Goal: Transaction & Acquisition: Purchase product/service

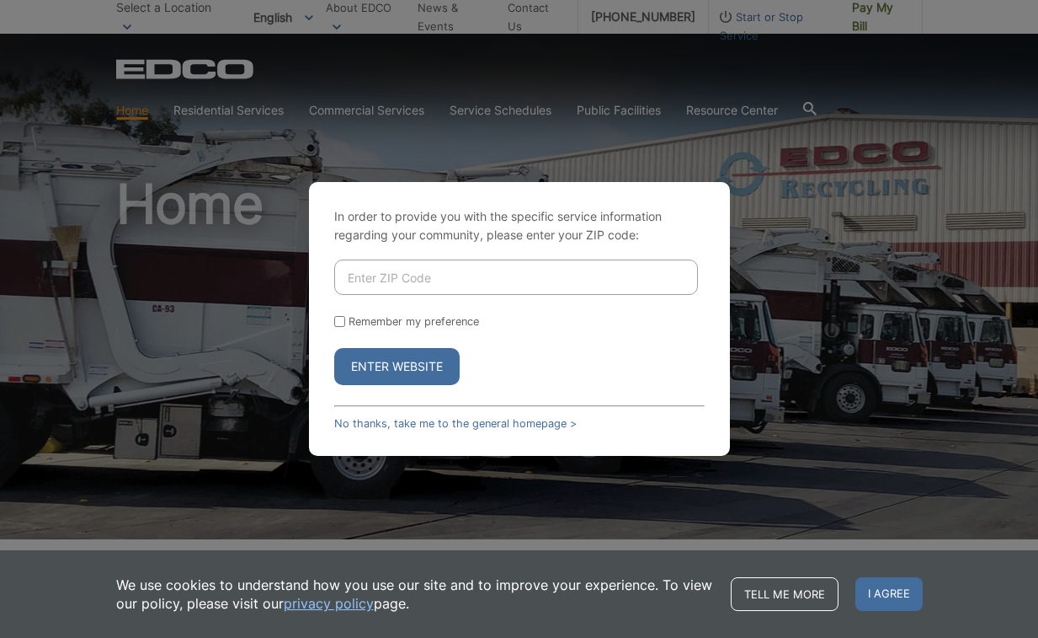
click at [409, 360] on button "Enter Website" at bounding box center [396, 366] width 125 height 37
click at [416, 420] on link "No thanks, take me to the general homepage >" at bounding box center [455, 423] width 243 height 13
click at [457, 289] on input "Enter ZIP Code" at bounding box center [516, 276] width 364 height 35
type input "92024"
click at [406, 375] on button "Enter Website" at bounding box center [396, 366] width 125 height 37
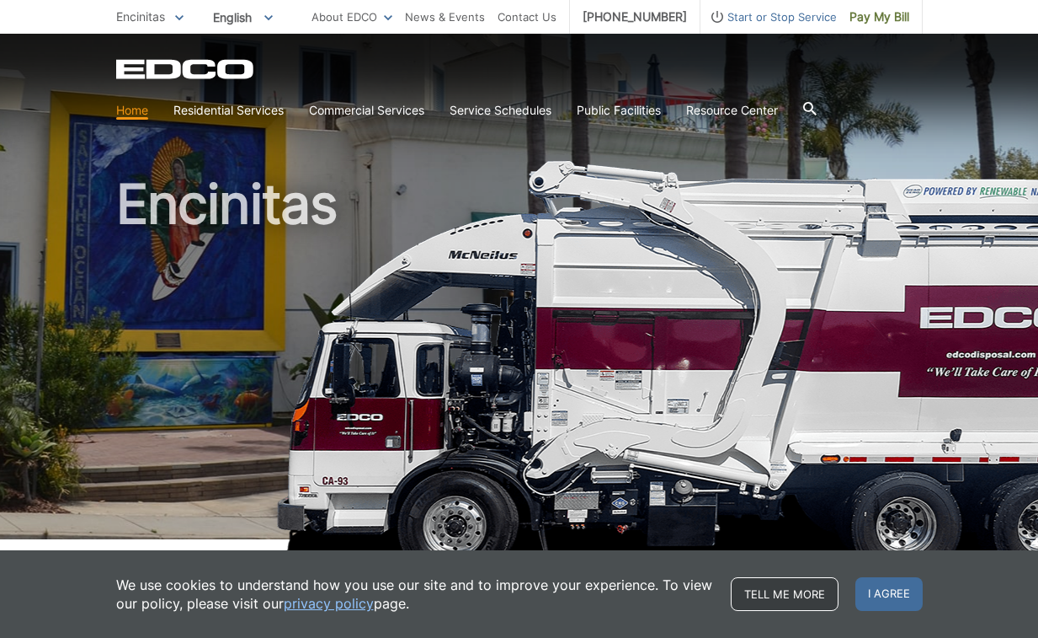
click at [786, 587] on link "Tell me more" at bounding box center [785, 594] width 108 height 34
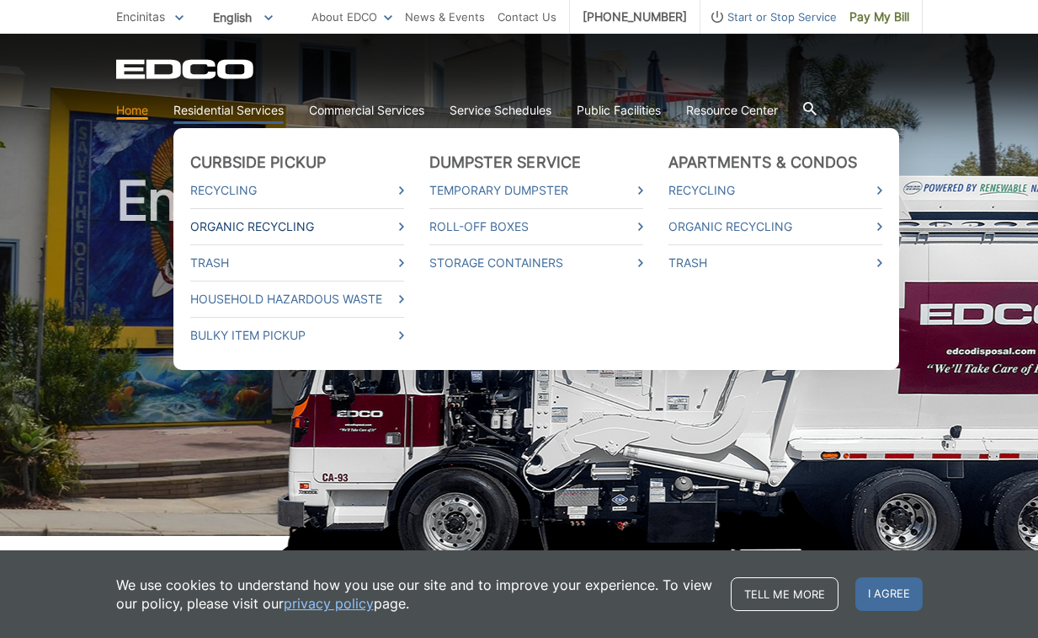
click at [237, 223] on link "Organic Recycling" at bounding box center [297, 226] width 214 height 19
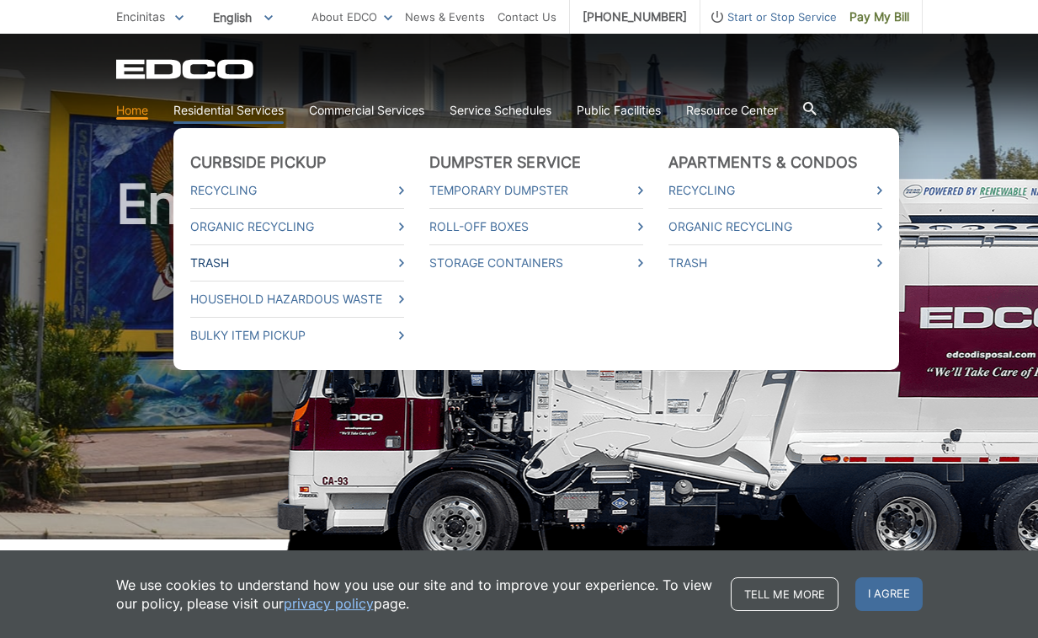
click at [229, 261] on link "Trash" at bounding box center [297, 262] width 214 height 19
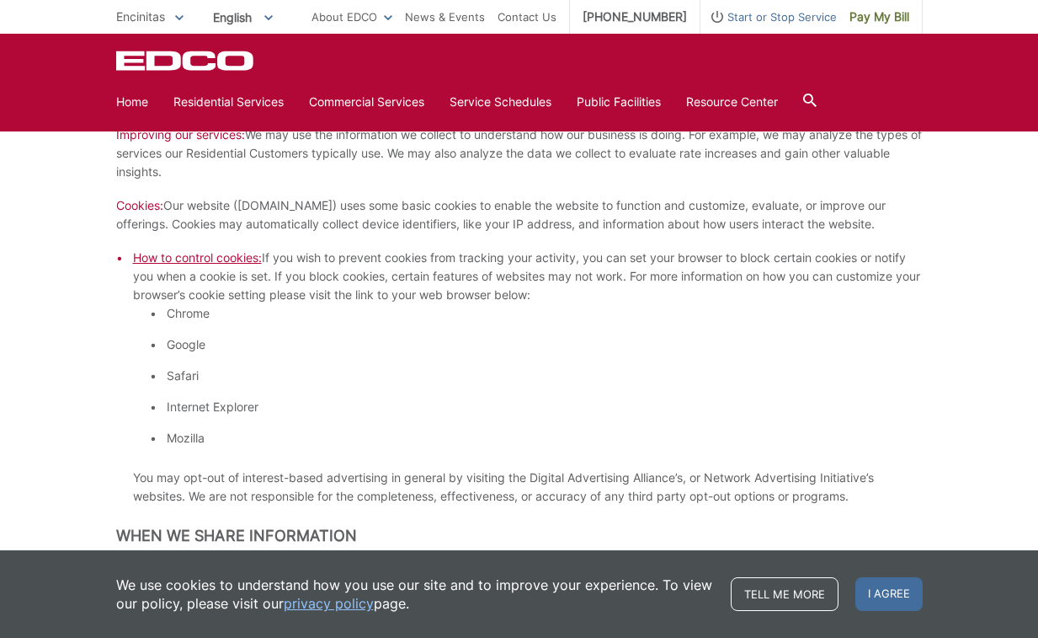
scroll to position [1273, 0]
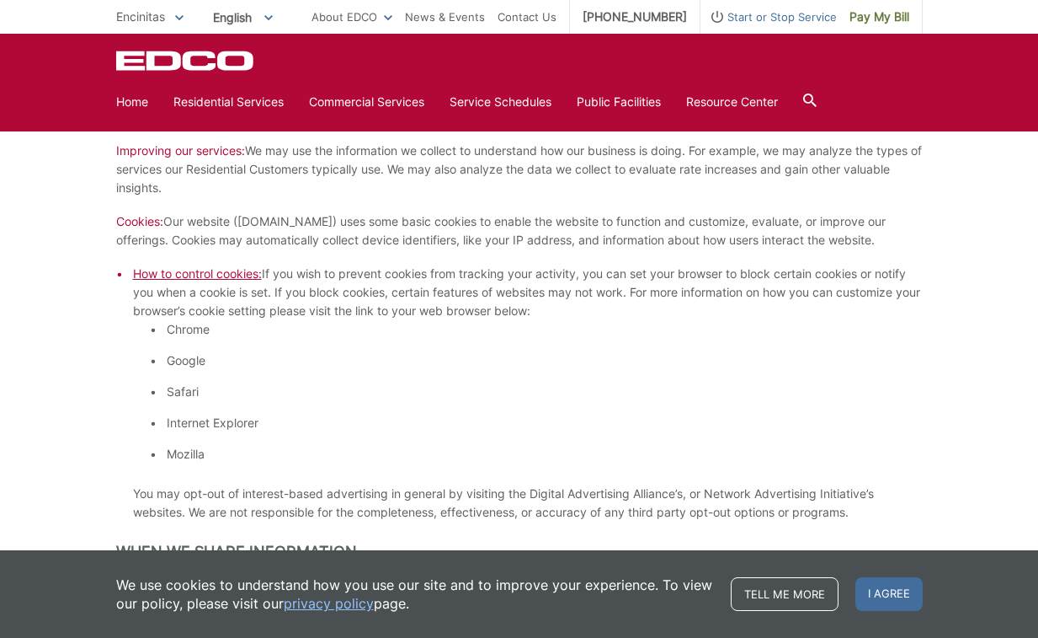
click at [558, 416] on li "Internet Explorer" at bounding box center [545, 423] width 756 height 19
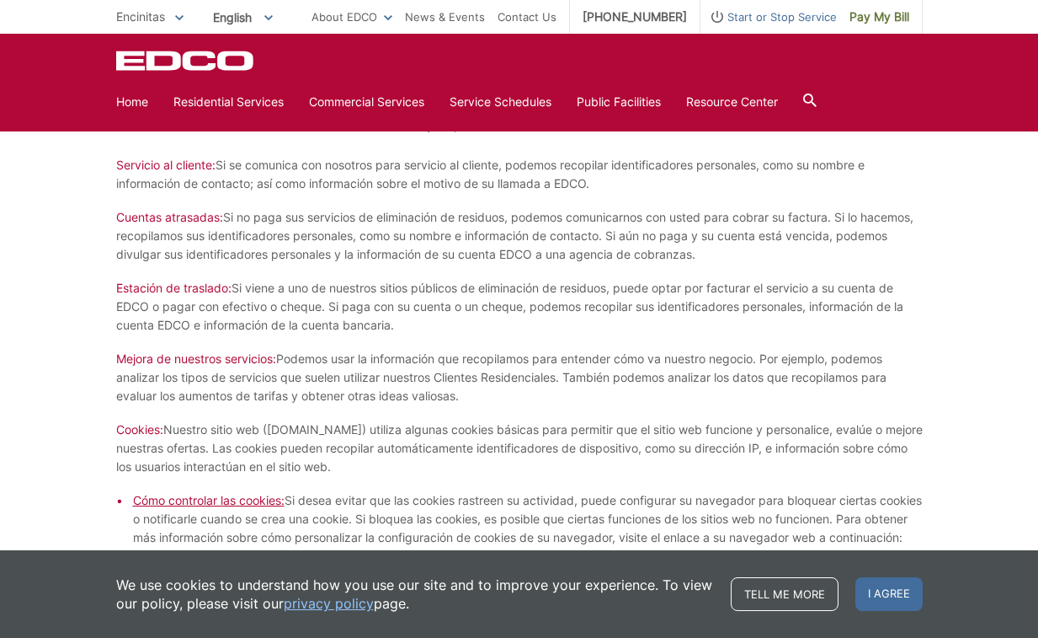
scroll to position [4466, 0]
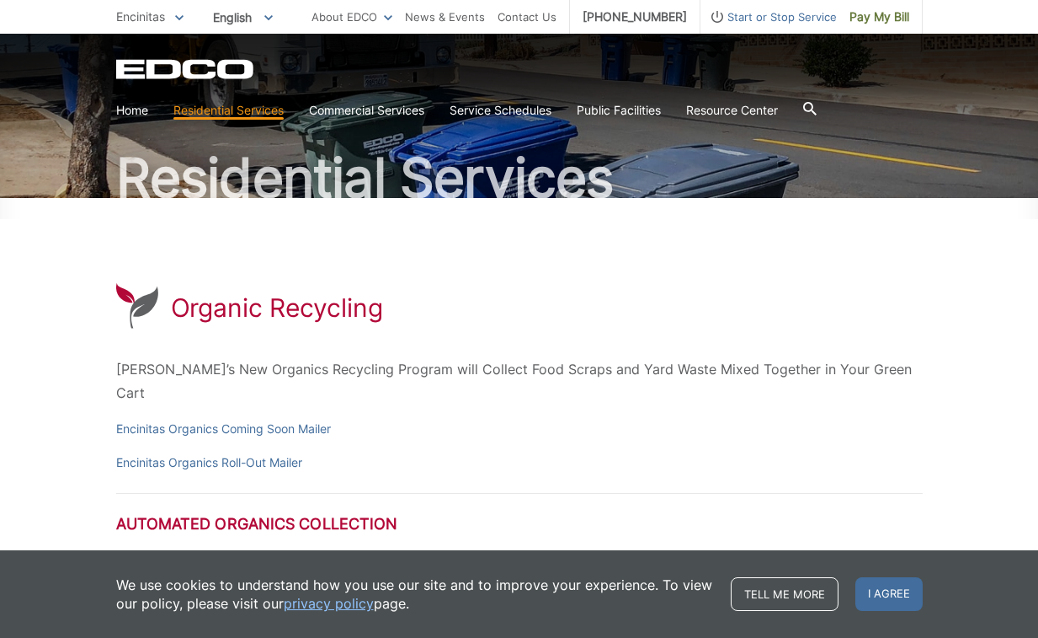
scroll to position [98, 0]
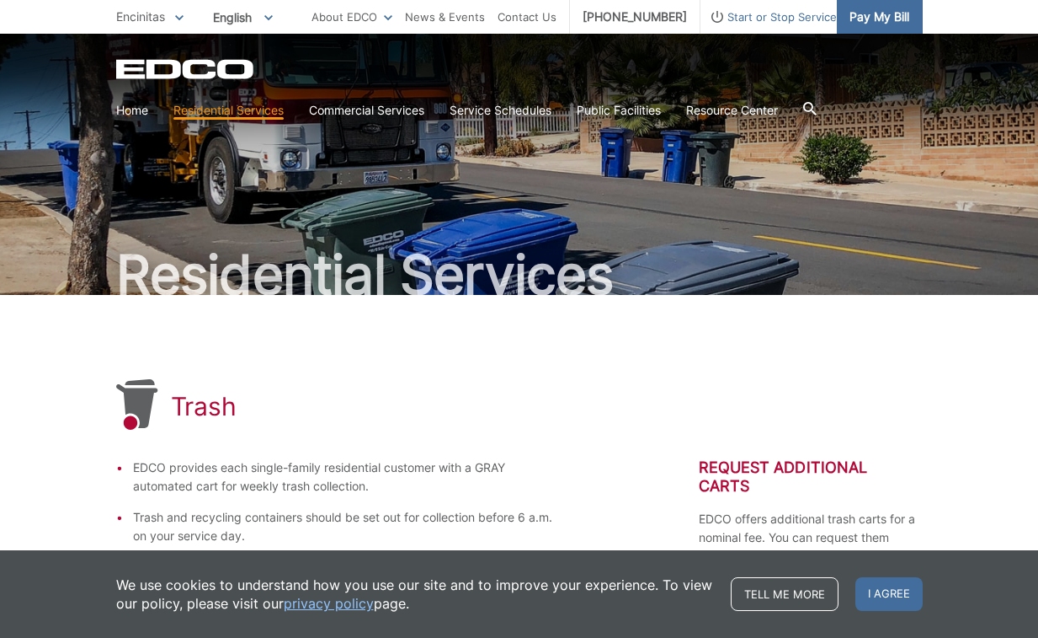
click at [872, 15] on span "Pay My Bill" at bounding box center [880, 17] width 60 height 19
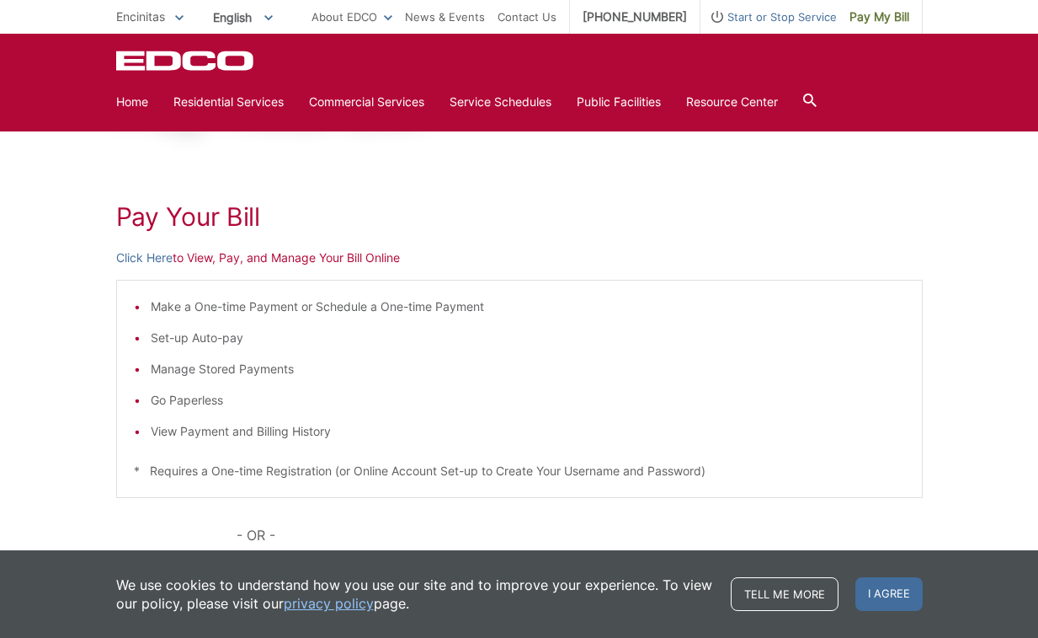
scroll to position [173, 0]
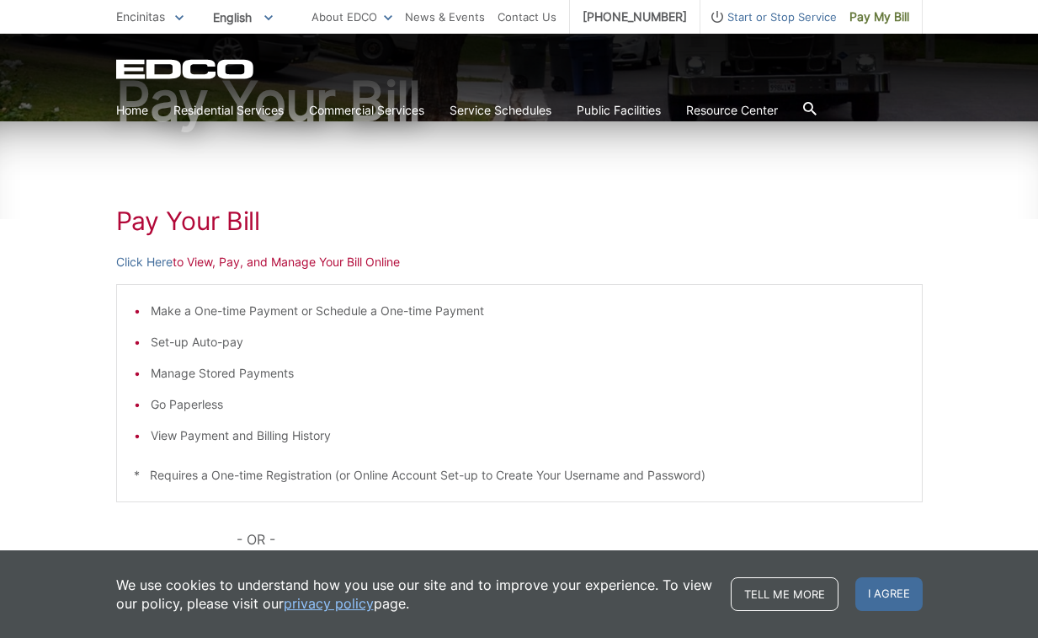
click at [201, 262] on p "Click Here to View, Pay, and Manage Your Bill Online" at bounding box center [519, 262] width 807 height 19
click at [144, 263] on link "Click Here" at bounding box center [144, 262] width 56 height 19
